Goal: Information Seeking & Learning: Find specific fact

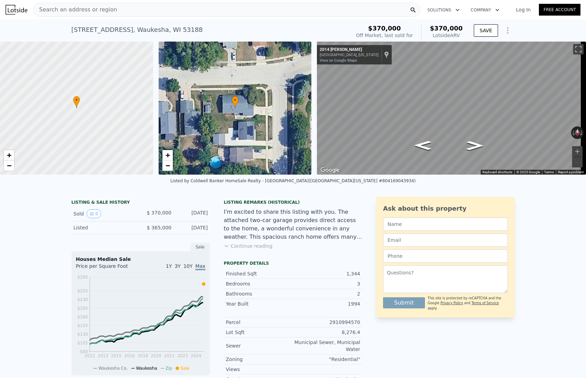
click at [202, 11] on div "Search an address or region" at bounding box center [226, 10] width 387 height 14
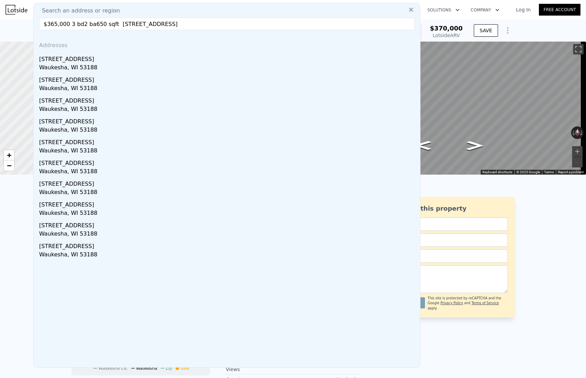
drag, startPoint x: 117, startPoint y: 24, endPoint x: 36, endPoint y: 11, distance: 81.4
click at [36, 12] on div "Search an address or region $365,000 3 bd2 ba650 sqft 1612 Pleasant View AVENUE…" at bounding box center [226, 185] width 387 height 365
type input "1612 Pleasant View AVENUE Waukesha, WI 53188"
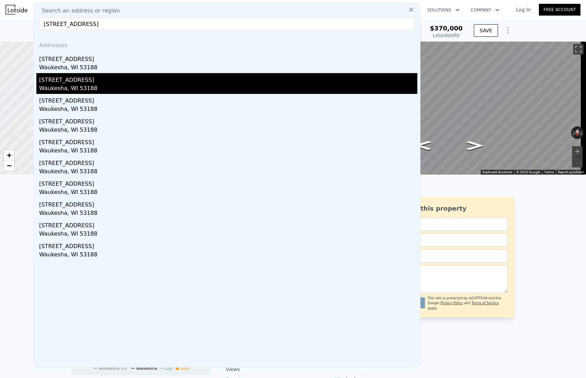
click at [90, 85] on div "Waukesha, WI 53188" at bounding box center [228, 89] width 378 height 10
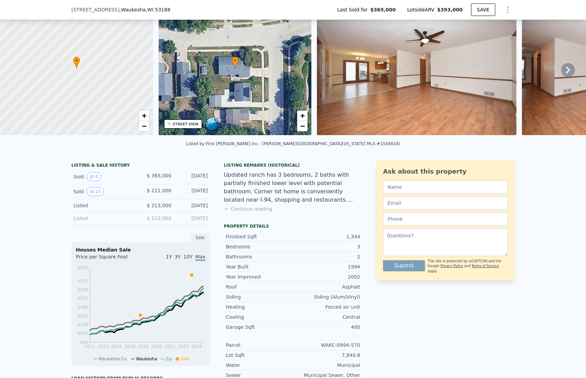
scroll to position [68, 0]
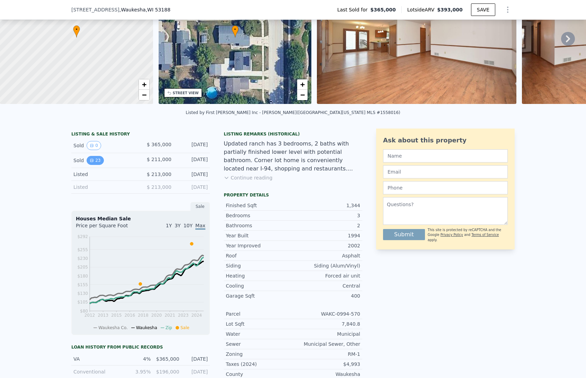
click at [91, 165] on button "23" at bounding box center [95, 160] width 17 height 9
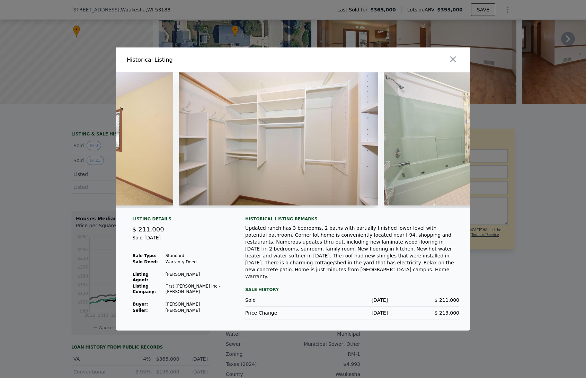
scroll to position [0, 2667]
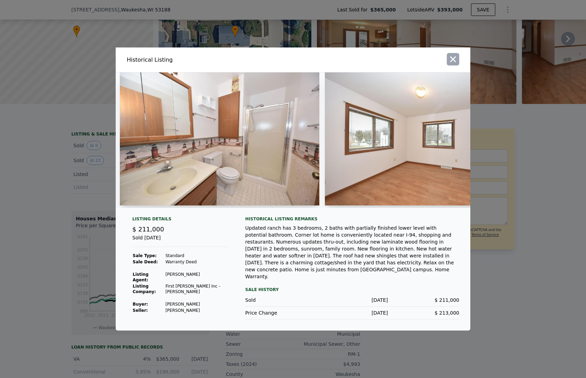
click at [457, 60] on icon "button" at bounding box center [453, 59] width 10 height 10
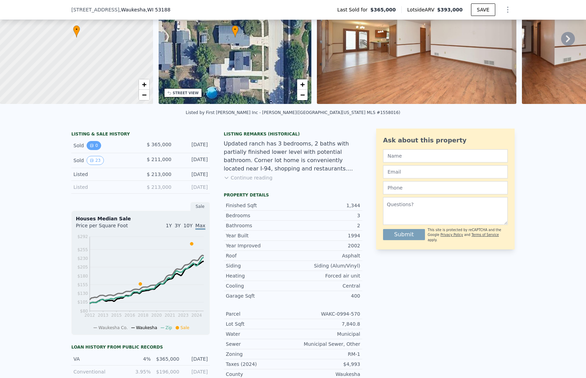
click at [90, 148] on icon "View historical data" at bounding box center [92, 145] width 4 height 4
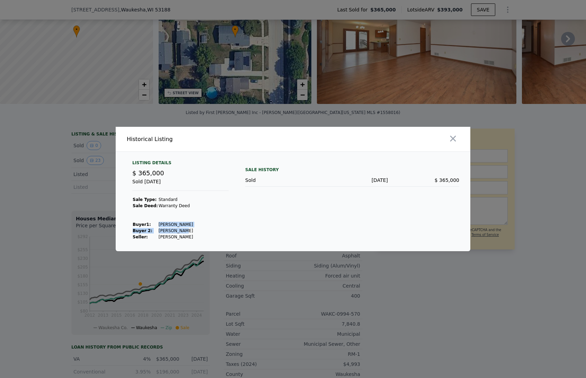
drag, startPoint x: 156, startPoint y: 225, endPoint x: 180, endPoint y: 227, distance: 23.4
click at [181, 228] on tbody "Sale Type: Standard Sale Deed: Warranty Deed Buyer 1 : Brown Lindsey M Buyer 2:…" at bounding box center [162, 219] width 61 height 44
click at [180, 227] on td "Brown Lindsey M" at bounding box center [175, 224] width 35 height 6
click at [178, 231] on td "Brown Adam V" at bounding box center [175, 231] width 35 height 6
drag, startPoint x: 157, startPoint y: 224, endPoint x: 185, endPoint y: 224, distance: 28.1
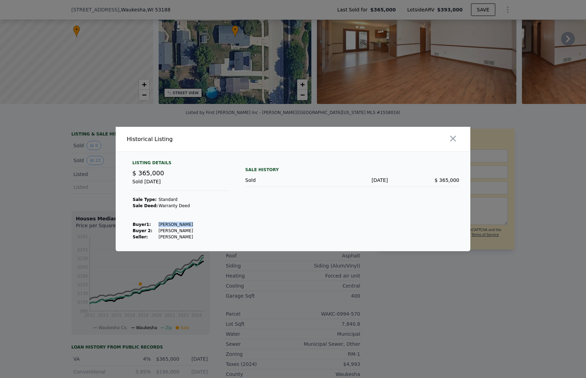
click at [185, 224] on td "Brown Lindsey M" at bounding box center [175, 224] width 35 height 6
copy td "Brown Lindsey"
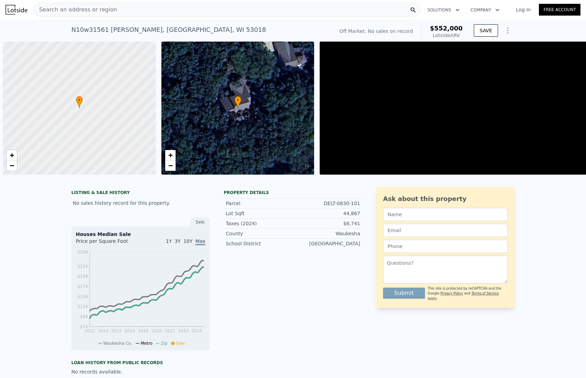
scroll to position [0, 3]
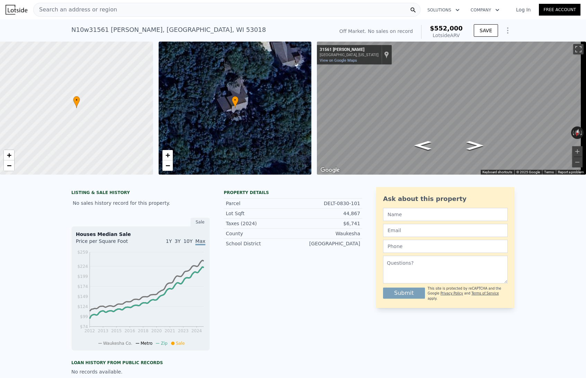
click at [201, 11] on div "Search an address or region" at bounding box center [226, 10] width 387 height 14
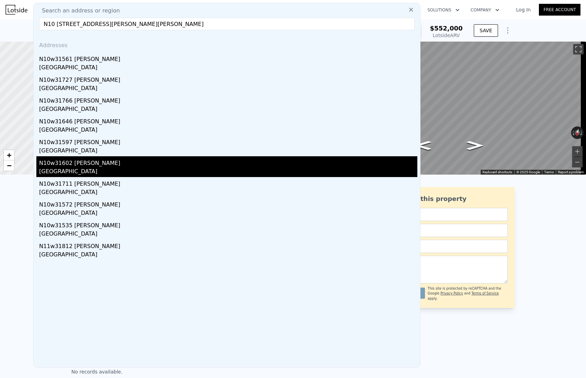
type input "N10 [STREET_ADDRESS][PERSON_NAME][PERSON_NAME]"
click at [93, 170] on div "[GEOGRAPHIC_DATA]" at bounding box center [228, 172] width 378 height 10
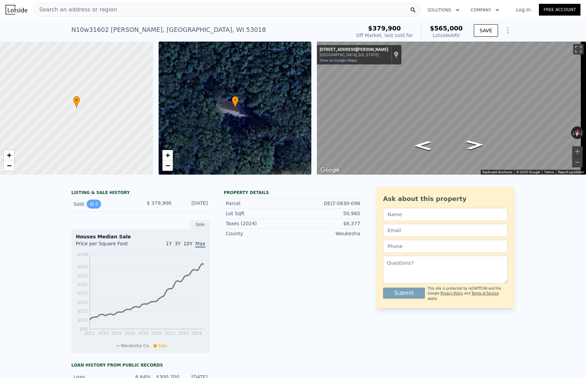
click at [95, 209] on button "0" at bounding box center [94, 204] width 15 height 9
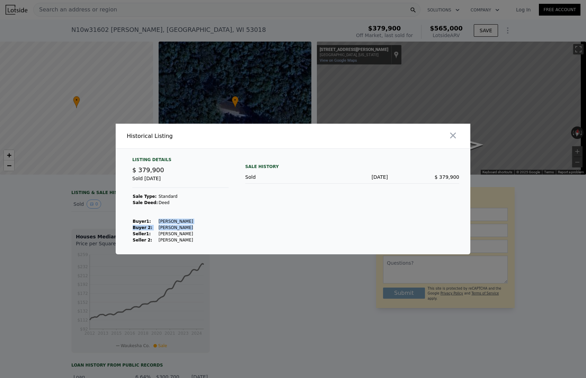
drag, startPoint x: 156, startPoint y: 221, endPoint x: 181, endPoint y: 229, distance: 26.1
click at [181, 229] on tbody "Sale Type: Standard Sale Deed: Deed Buyer 1 : [PERSON_NAME] 2: [PERSON_NAME] 1 …" at bounding box center [162, 218] width 61 height 50
copy tbody "[PERSON_NAME] 2: [PERSON_NAME]"
